Goal: Information Seeking & Learning: Learn about a topic

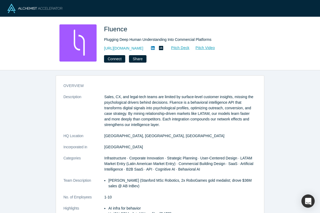
scroll to position [3, 0]
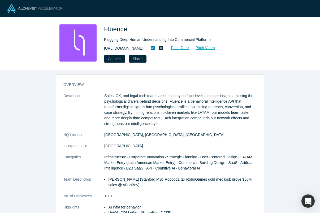
click at [133, 48] on link "https://www.fluenceinsights.com" at bounding box center [123, 49] width 39 height 6
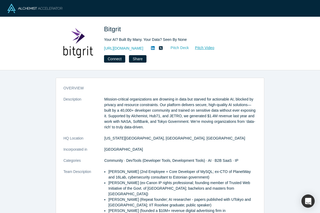
click at [168, 46] on link "Pitch Deck" at bounding box center [177, 48] width 24 height 6
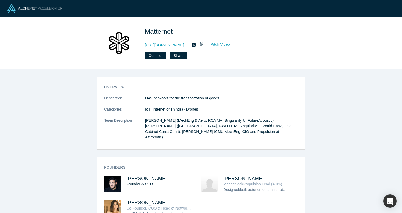
click at [205, 43] on link "Pitch Video" at bounding box center [218, 44] width 26 height 6
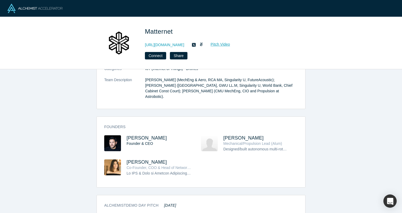
scroll to position [84, 0]
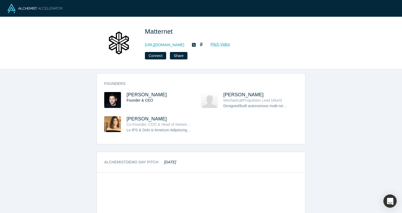
click at [113, 121] on img at bounding box center [112, 124] width 17 height 16
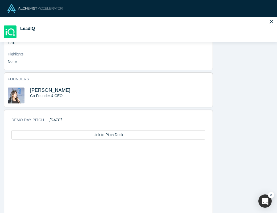
scroll to position [154, 0]
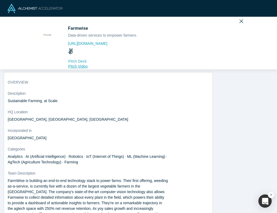
click at [76, 59] on link "Pitch Deck" at bounding box center [142, 61] width 149 height 6
click at [240, 22] on icon "Close" at bounding box center [241, 22] width 4 height 4
click at [241, 22] on icon "Close" at bounding box center [241, 22] width 4 height 4
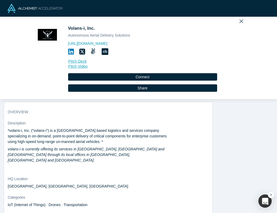
click at [105, 52] on icon at bounding box center [105, 51] width 7 height 7
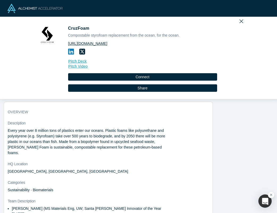
click at [89, 43] on link "https://www.cruzfoam.com/" at bounding box center [142, 44] width 149 height 6
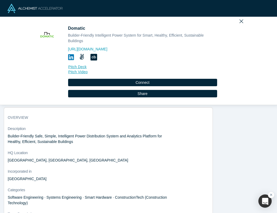
click at [93, 56] on icon at bounding box center [93, 57] width 7 height 7
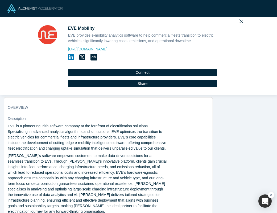
click at [94, 56] on icon at bounding box center [93, 57] width 7 height 7
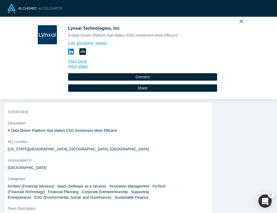
click at [82, 53] on icon at bounding box center [82, 51] width 7 height 7
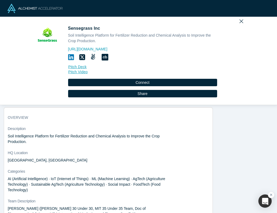
click at [94, 58] on icon at bounding box center [93, 57] width 4 height 6
click at [102, 57] on icon at bounding box center [105, 57] width 7 height 7
click at [244, 31] on div "Sensegrass Inc Soil Intelligence Platform for Fertilizer Reduction and Chemical…" at bounding box center [138, 61] width 277 height 88
click at [240, 20] on icon "Close" at bounding box center [241, 21] width 4 height 6
click at [240, 21] on icon "Close" at bounding box center [241, 22] width 4 height 4
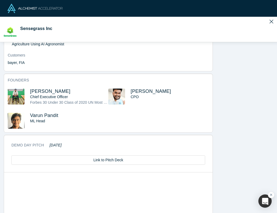
scroll to position [251, 0]
